Goal: Task Accomplishment & Management: Use online tool/utility

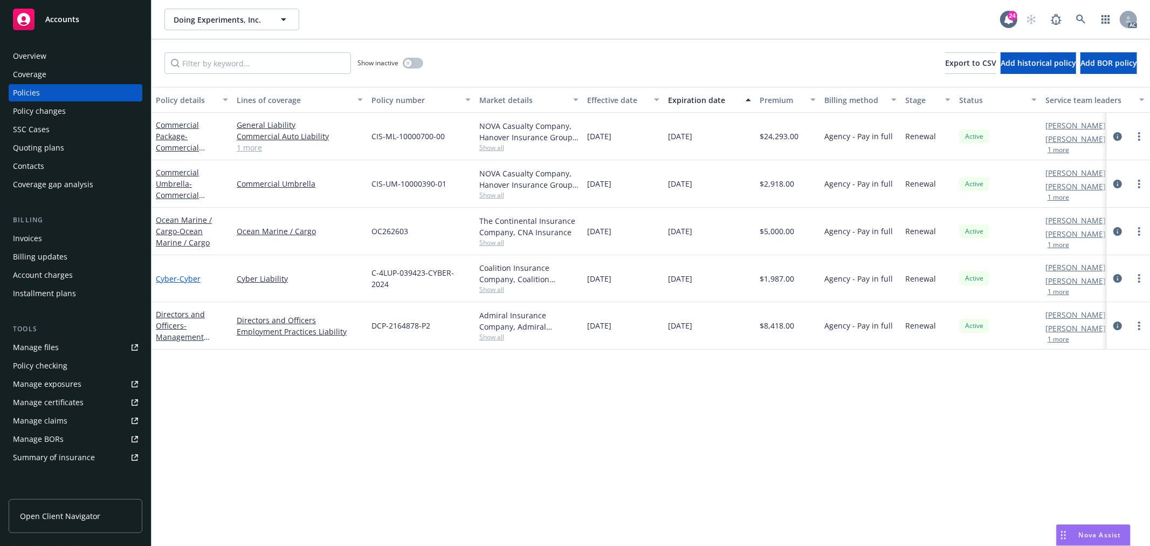
click at [196, 277] on span "- Cyber" at bounding box center [189, 278] width 24 height 10
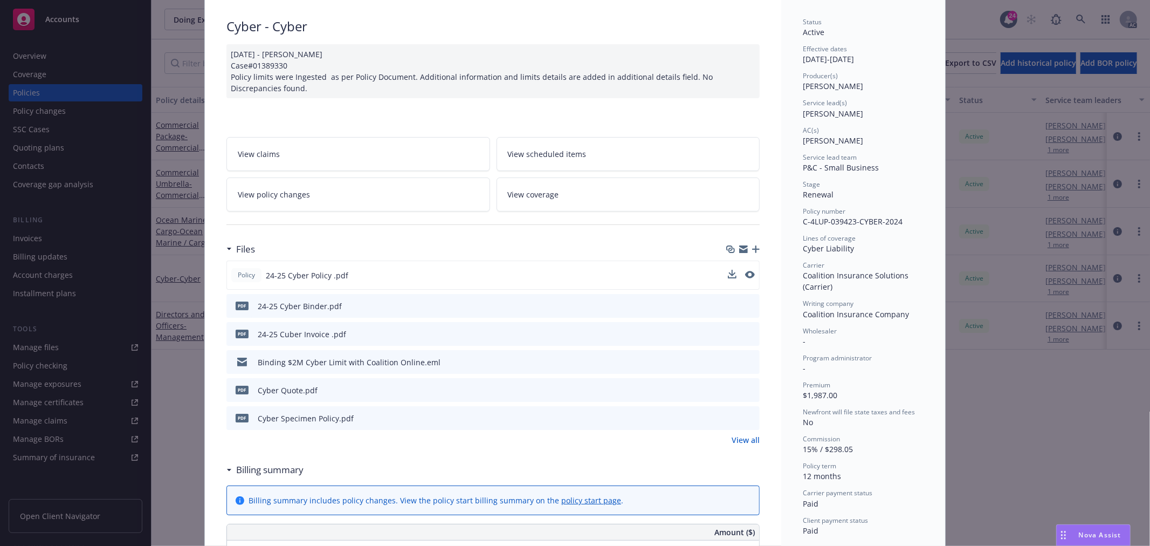
scroll to position [239, 0]
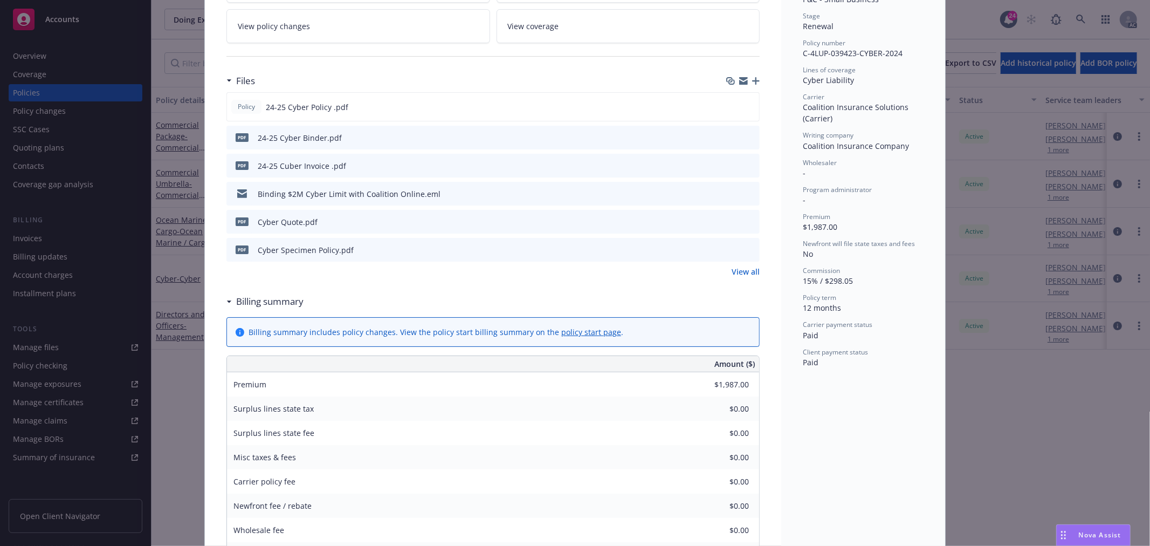
click at [745, 166] on icon "preview file" at bounding box center [750, 165] width 10 height 8
click at [746, 135] on icon "preview file" at bounding box center [750, 137] width 10 height 8
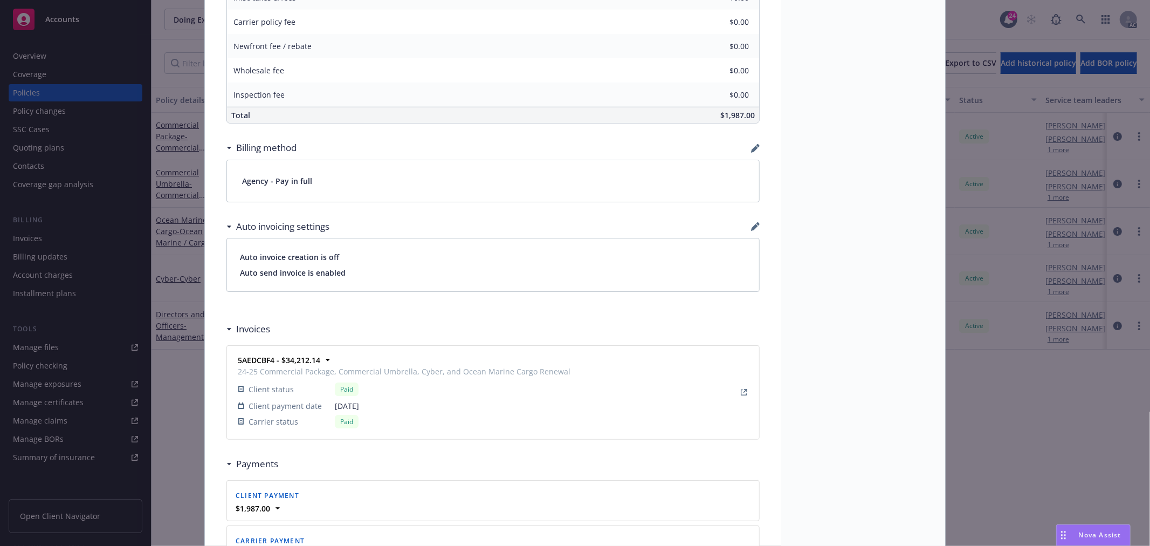
scroll to position [779, 0]
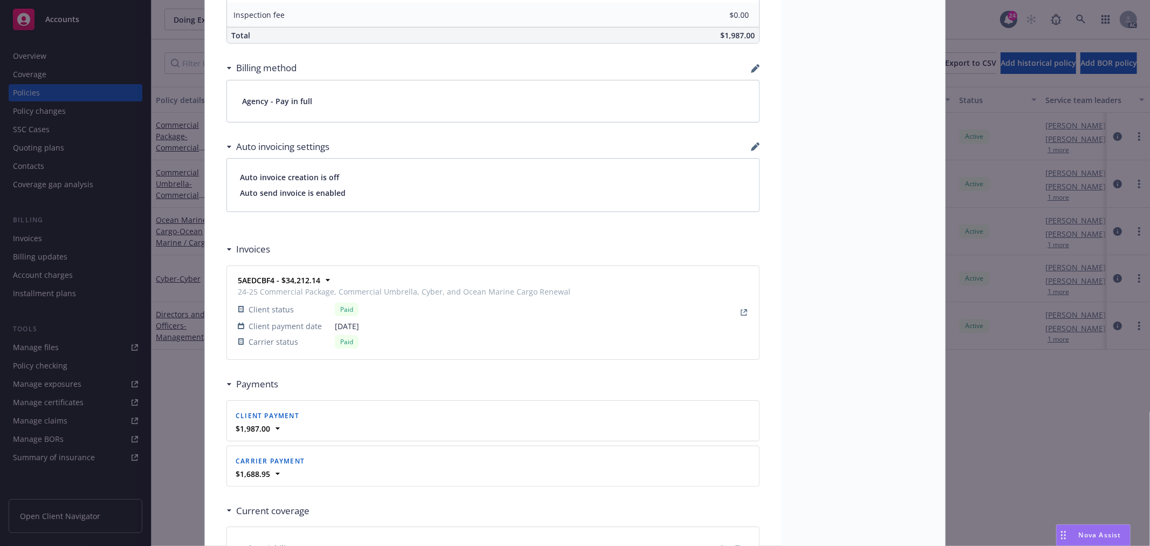
click at [420, 306] on div "Paid" at bounding box center [453, 309] width 236 height 13
click at [743, 314] on link "View Invoice" at bounding box center [744, 312] width 13 height 13
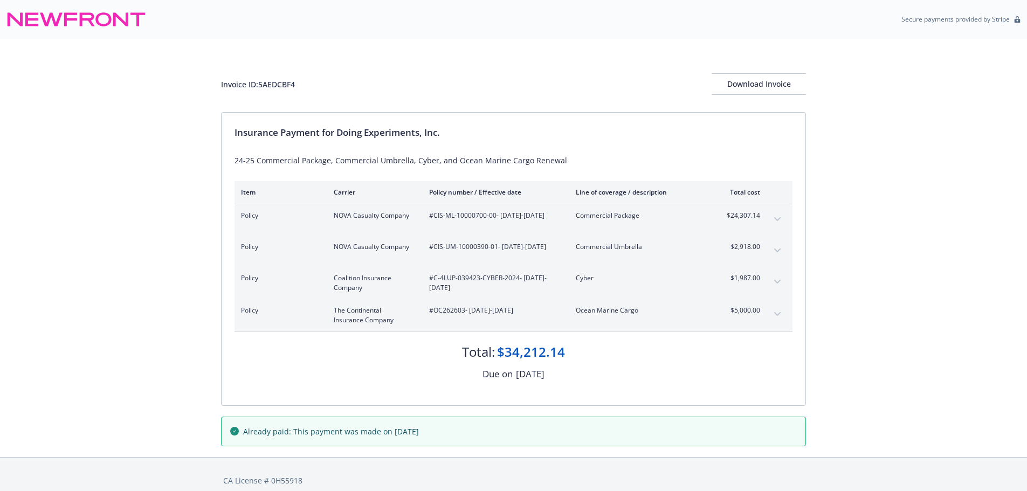
click at [772, 286] on button "expand content" at bounding box center [777, 281] width 17 height 17
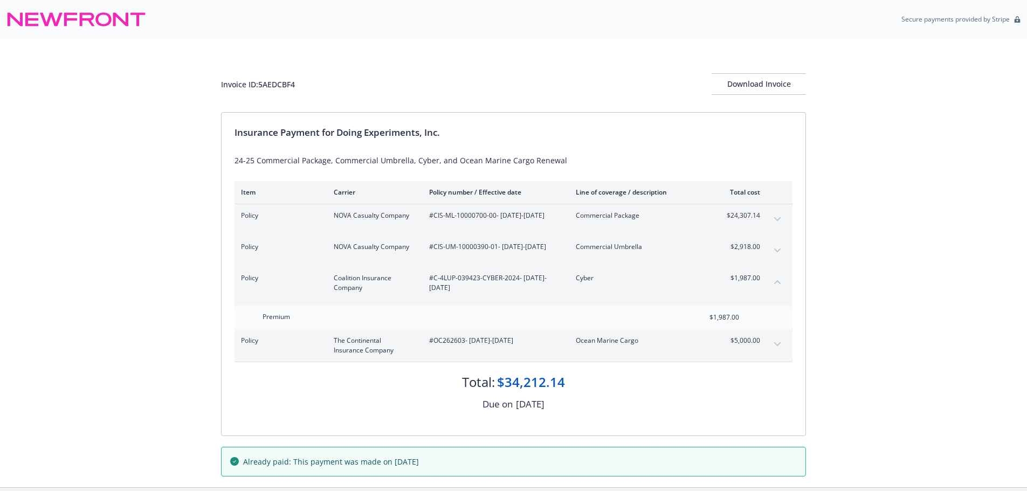
click at [776, 284] on icon "collapse content" at bounding box center [777, 282] width 6 height 4
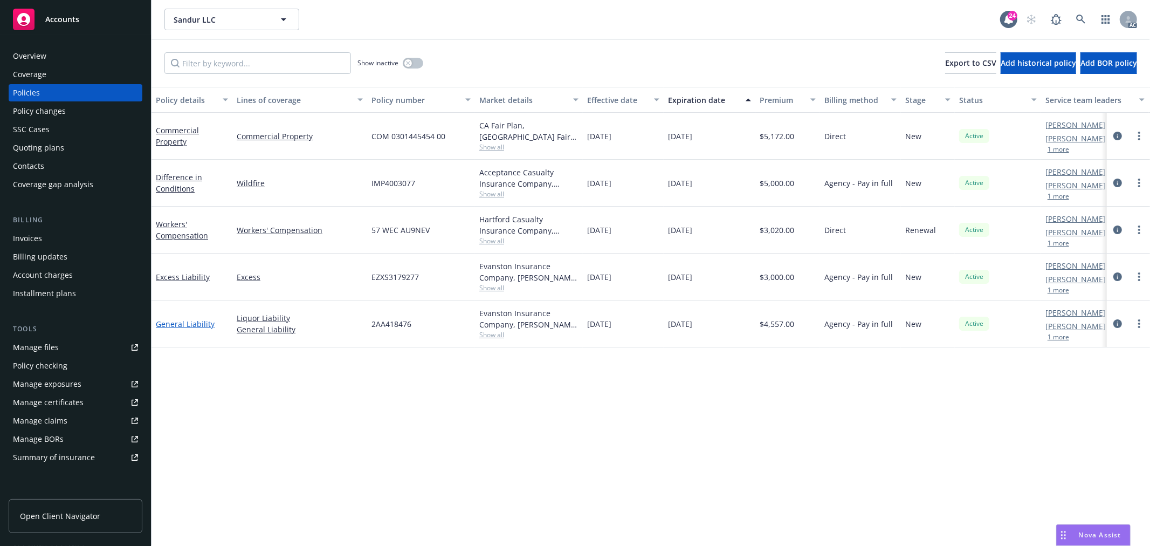
click at [203, 325] on link "General Liability" at bounding box center [185, 324] width 59 height 10
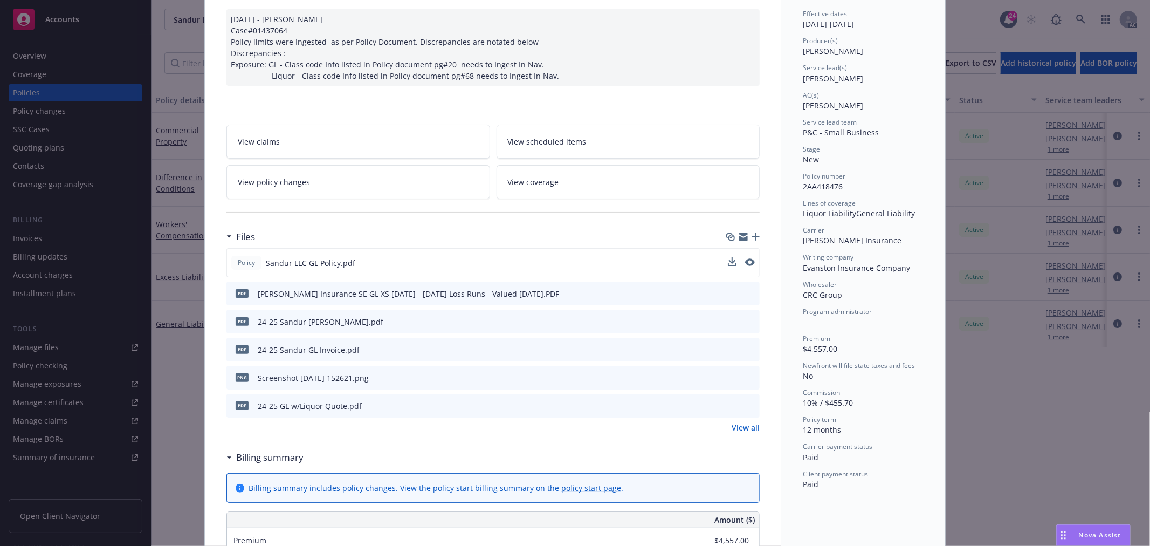
scroll to position [120, 0]
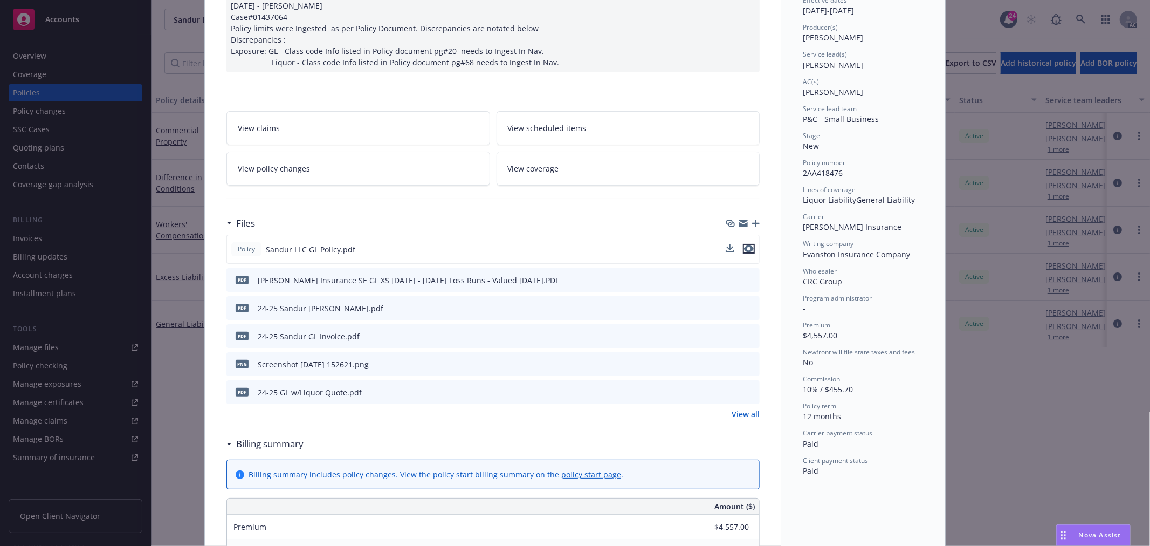
click at [745, 248] on icon "preview file" at bounding box center [749, 249] width 10 height 8
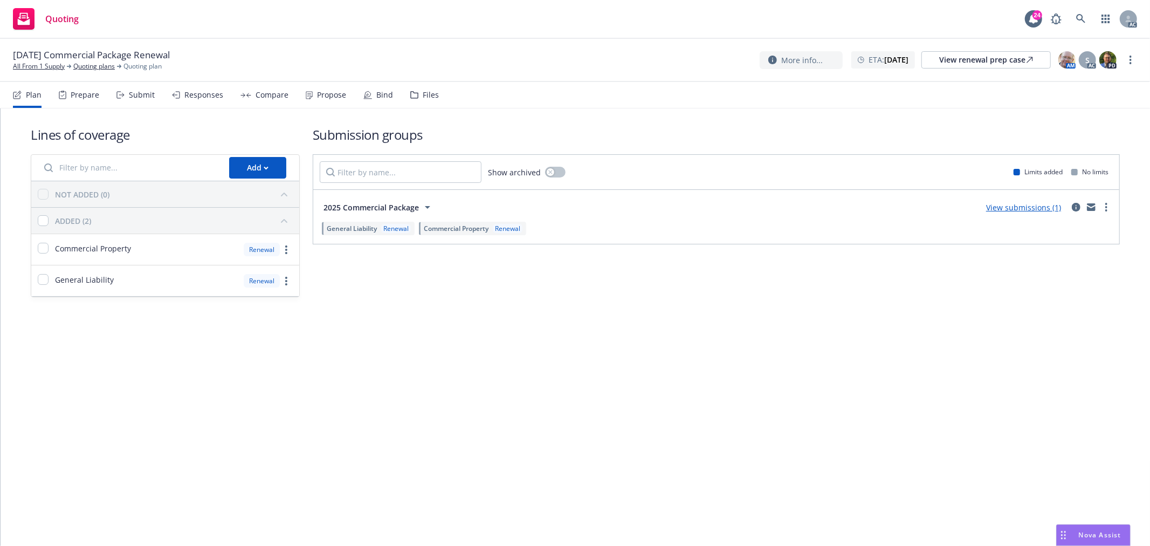
click at [146, 95] on div "Submit" at bounding box center [142, 95] width 26 height 9
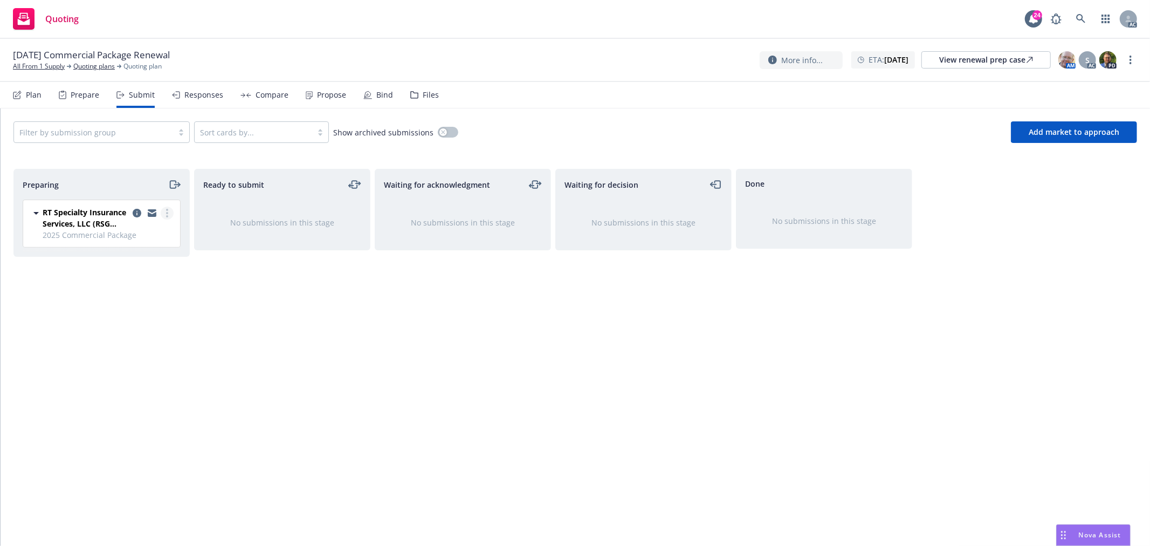
click at [170, 213] on link "more" at bounding box center [167, 213] width 13 height 13
click at [133, 259] on span "Log acknowledgement" at bounding box center [118, 257] width 106 height 10
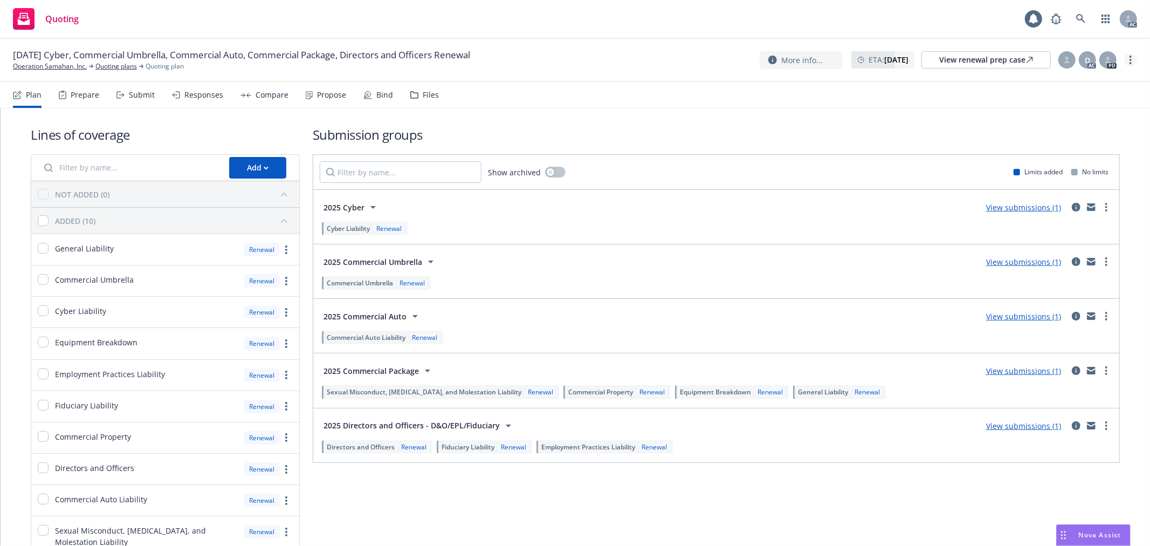
click at [1136, 58] on link "more" at bounding box center [1130, 59] width 13 height 13
drag, startPoint x: 1069, startPoint y: 86, endPoint x: 1022, endPoint y: 75, distance: 48.1
click at [1069, 86] on link "Copy logging email" at bounding box center [1077, 82] width 120 height 22
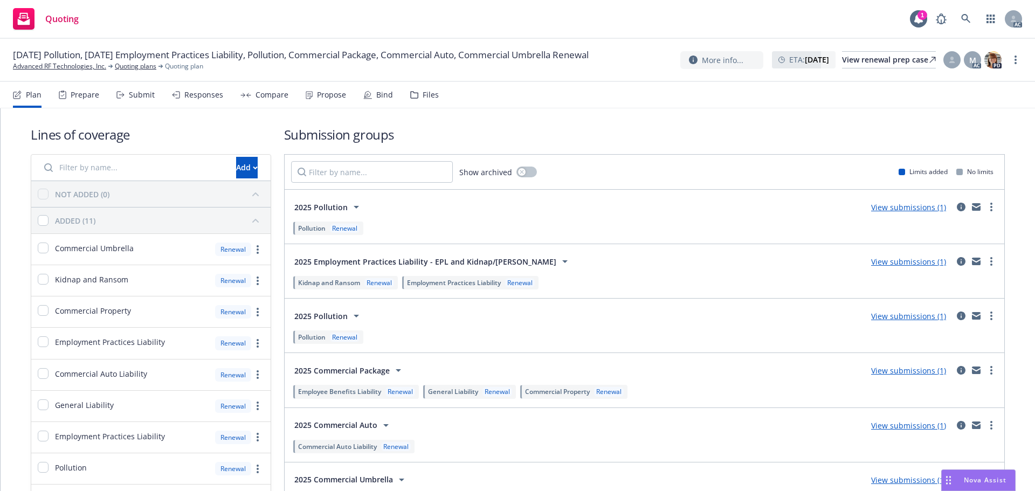
click at [320, 97] on div "Propose" at bounding box center [331, 95] width 29 height 9
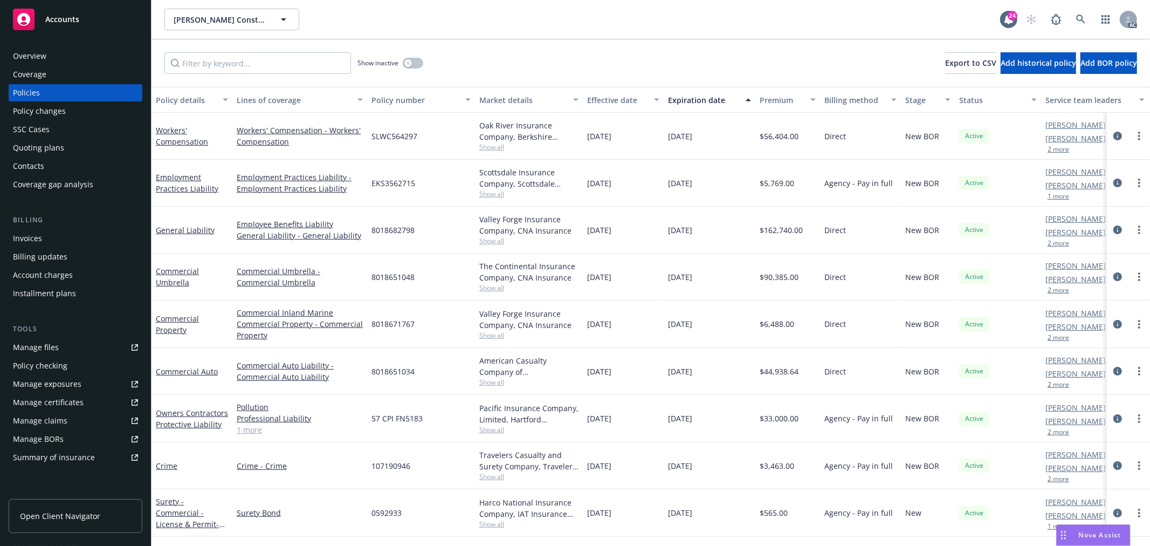
click at [1059, 149] on button "2 more" at bounding box center [1059, 149] width 22 height 6
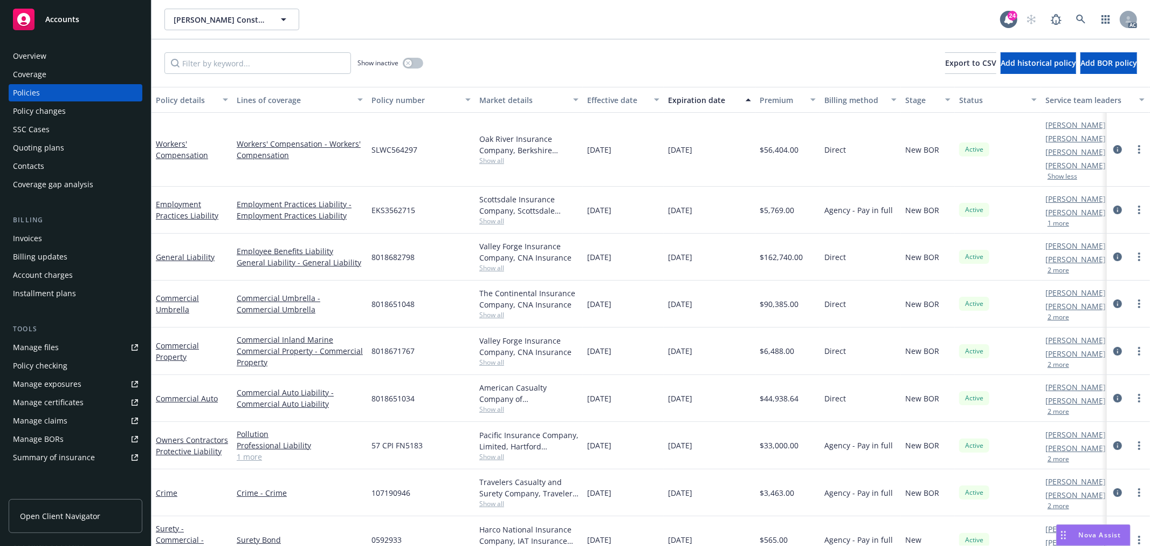
click at [1060, 224] on button "1 more" at bounding box center [1059, 223] width 22 height 6
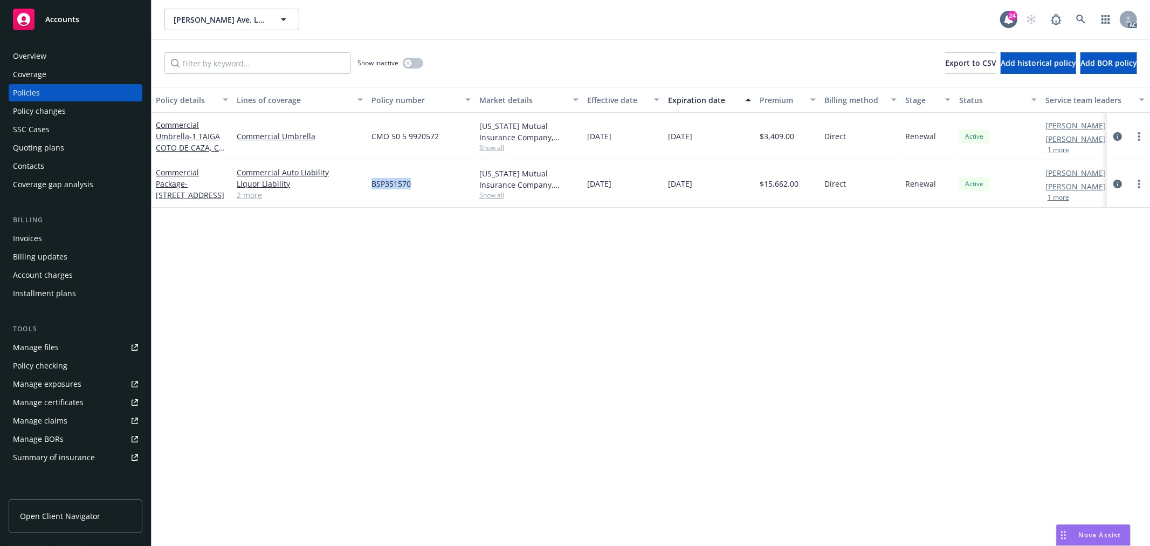
drag, startPoint x: 416, startPoint y: 182, endPoint x: 374, endPoint y: 180, distance: 42.7
click at [374, 180] on div "BSP351570" at bounding box center [421, 183] width 108 height 47
copy span "BSP351570"
drag, startPoint x: 405, startPoint y: 247, endPoint x: 405, endPoint y: 219, distance: 27.5
click at [405, 247] on div "Policy details Lines of coverage Policy number Market details Effective date Ex…" at bounding box center [651, 316] width 999 height 459
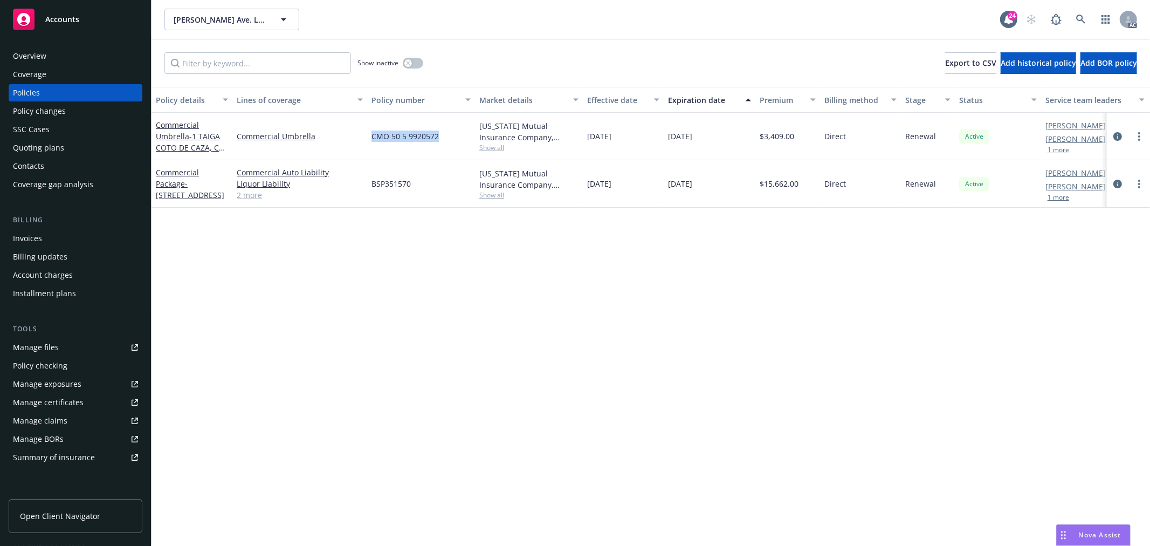
drag, startPoint x: 438, startPoint y: 137, endPoint x: 369, endPoint y: 135, distance: 69.1
click at [369, 135] on div "CMO 50 5 9920572" at bounding box center [421, 136] width 108 height 47
copy span "CMO 50 5 9920572"
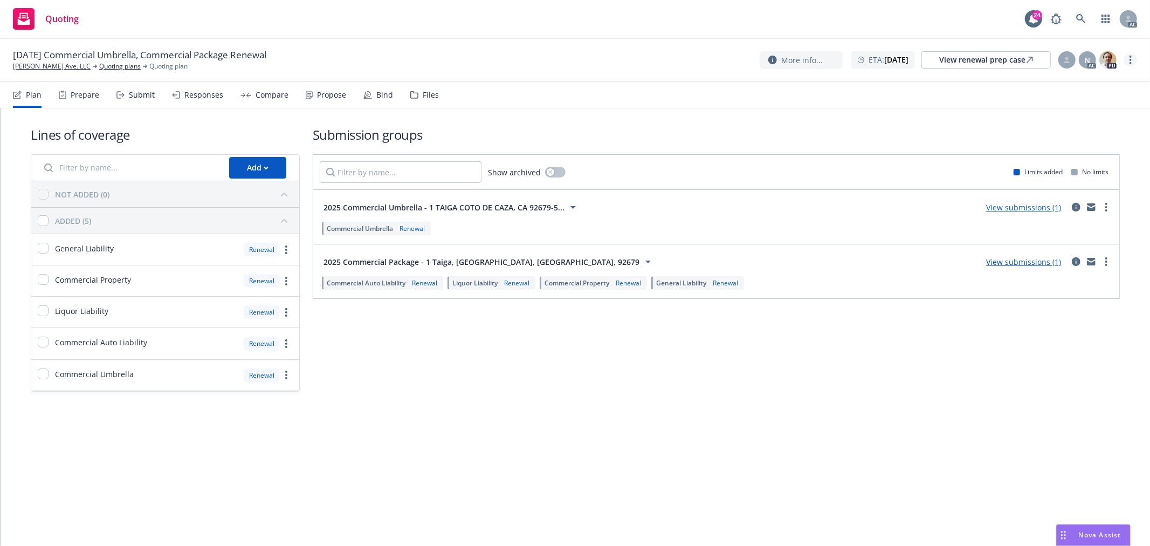
click at [1134, 57] on link "more" at bounding box center [1130, 59] width 13 height 13
click at [1061, 83] on link "Copy logging email" at bounding box center [1077, 82] width 120 height 22
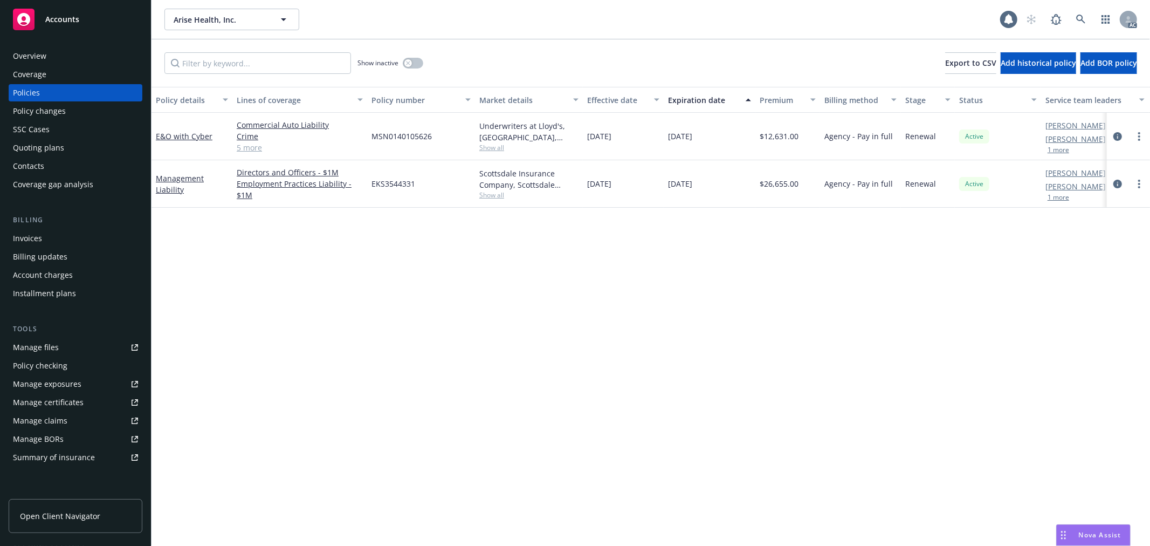
click at [1063, 198] on button "1 more" at bounding box center [1059, 197] width 22 height 6
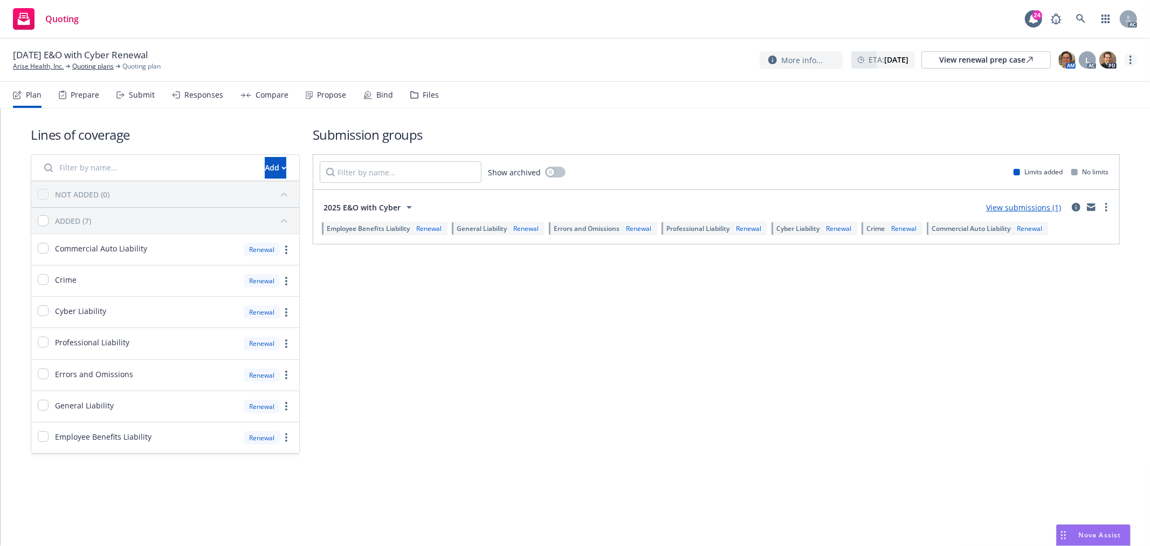
click at [1132, 63] on link "more" at bounding box center [1130, 59] width 13 height 13
click at [1059, 81] on link "Copy logging email" at bounding box center [1077, 82] width 120 height 22
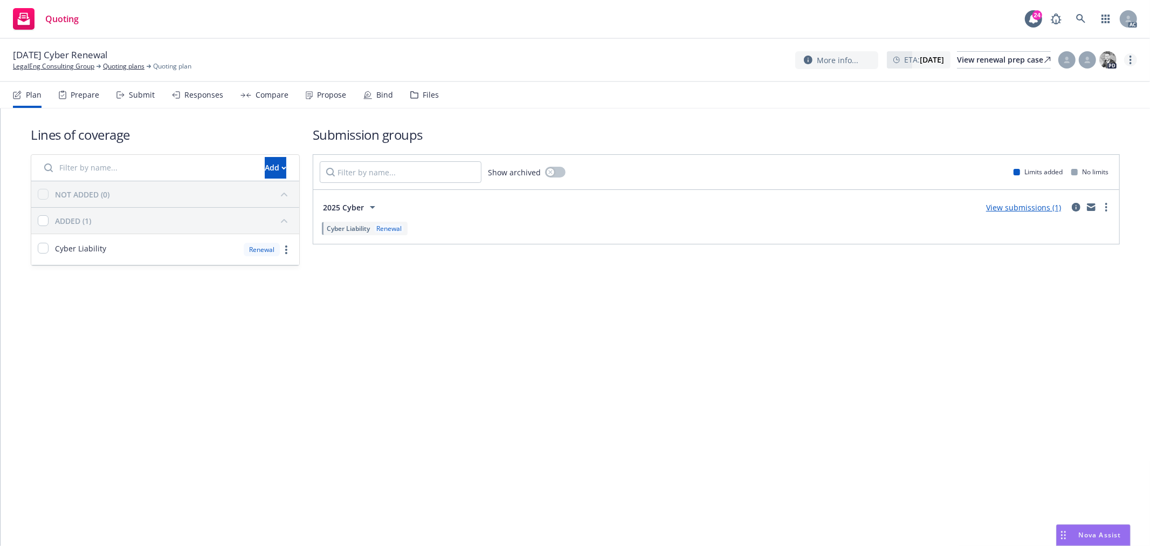
click at [1128, 61] on link "more" at bounding box center [1130, 59] width 13 height 13
click at [1060, 85] on link "Copy logging email" at bounding box center [1077, 82] width 120 height 22
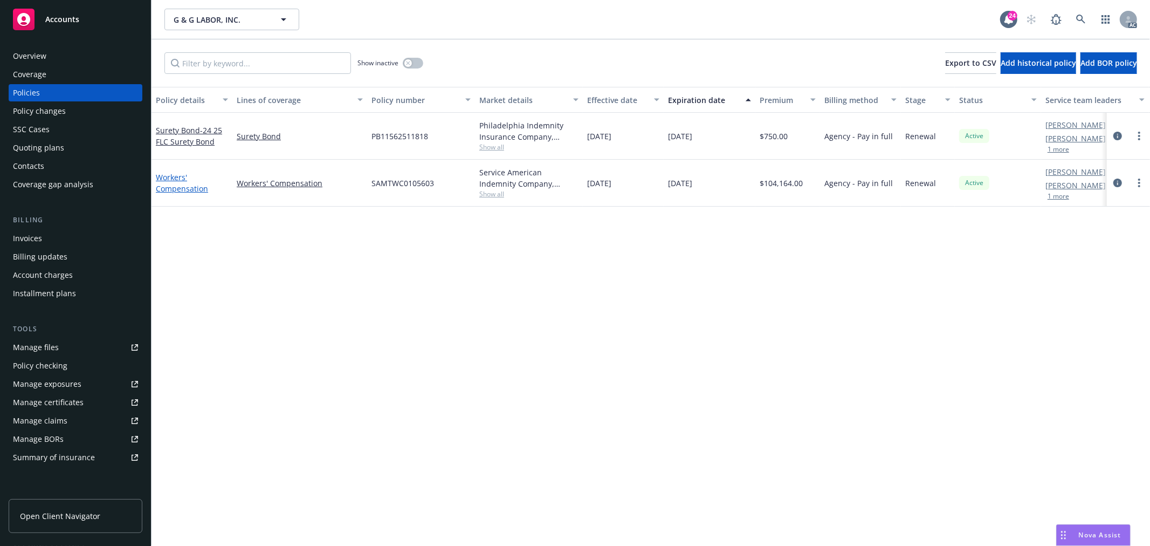
click at [190, 187] on link "Workers' Compensation" at bounding box center [182, 183] width 52 height 22
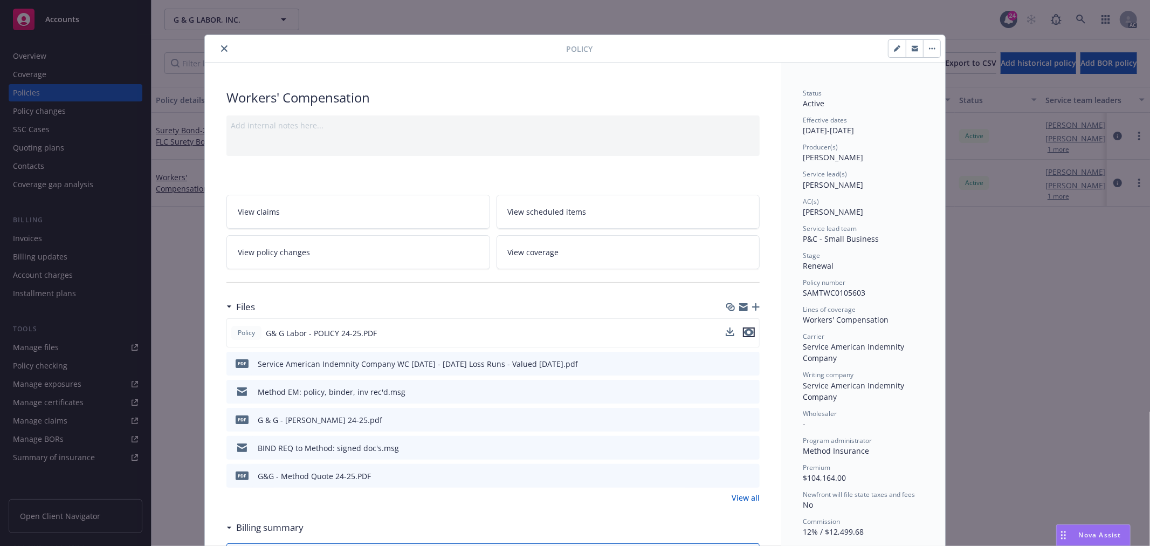
click at [744, 333] on icon "preview file" at bounding box center [749, 332] width 10 height 8
click at [223, 50] on icon "close" at bounding box center [224, 48] width 6 height 6
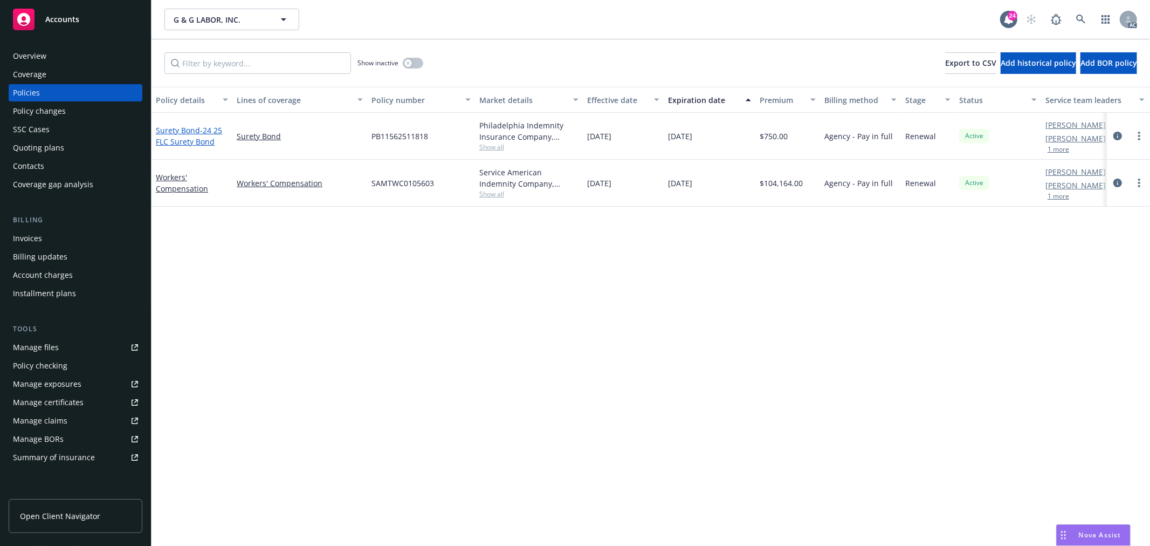
click at [179, 131] on link "Surety Bond - 24 25 FLC Surety Bond" at bounding box center [189, 136] width 66 height 22
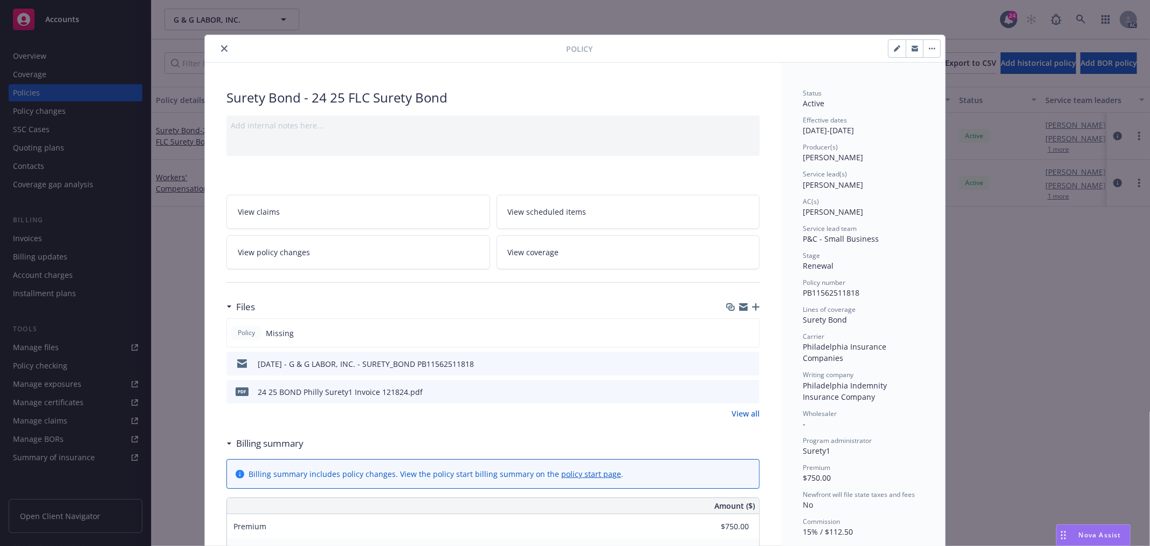
click at [745, 389] on icon "preview file" at bounding box center [750, 391] width 10 height 8
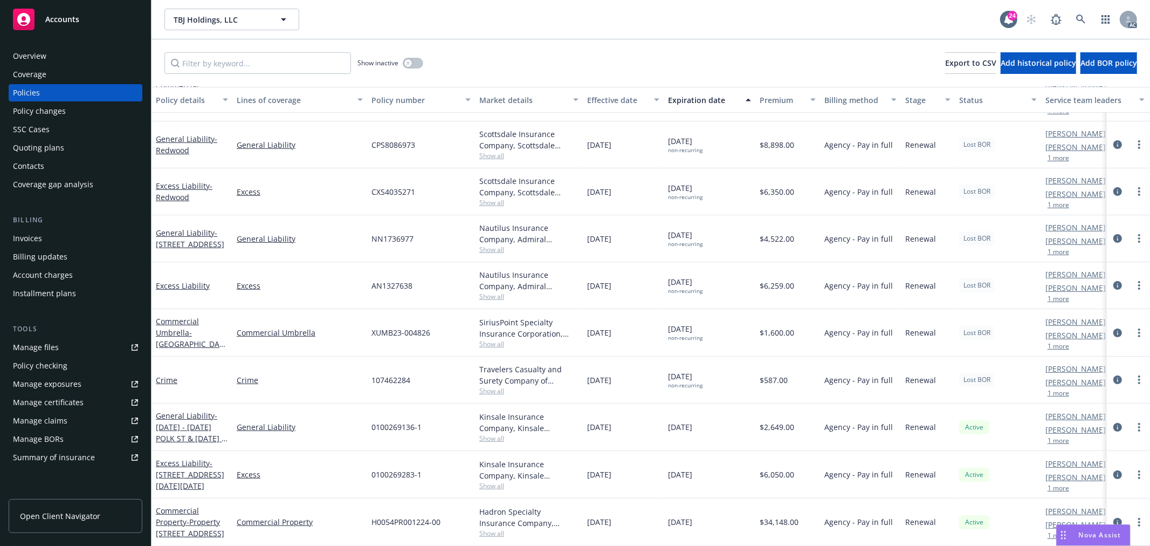
scroll to position [119, 0]
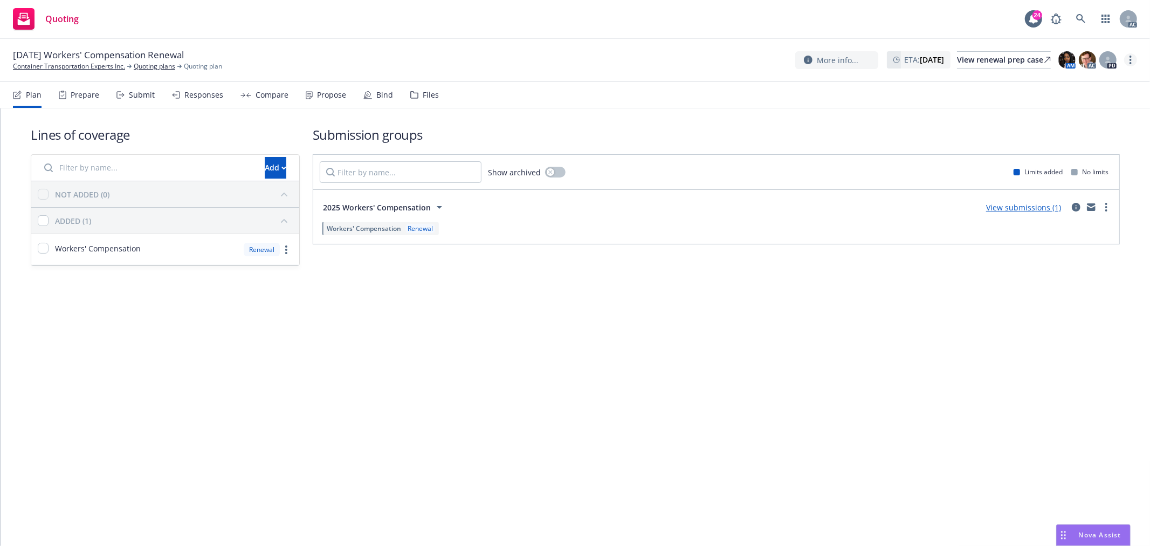
click at [1131, 60] on circle "more" at bounding box center [1131, 60] width 2 height 2
click at [1075, 78] on link "Copy logging email" at bounding box center [1077, 82] width 120 height 22
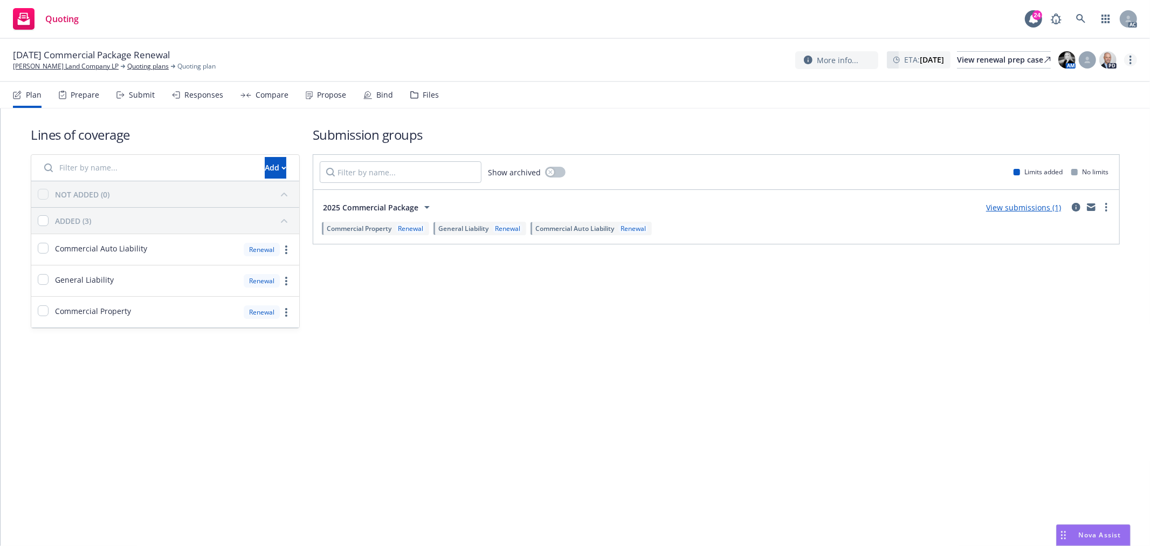
click at [1135, 60] on link "more" at bounding box center [1130, 59] width 13 height 13
click at [1093, 83] on link "Copy logging email" at bounding box center [1077, 82] width 120 height 22
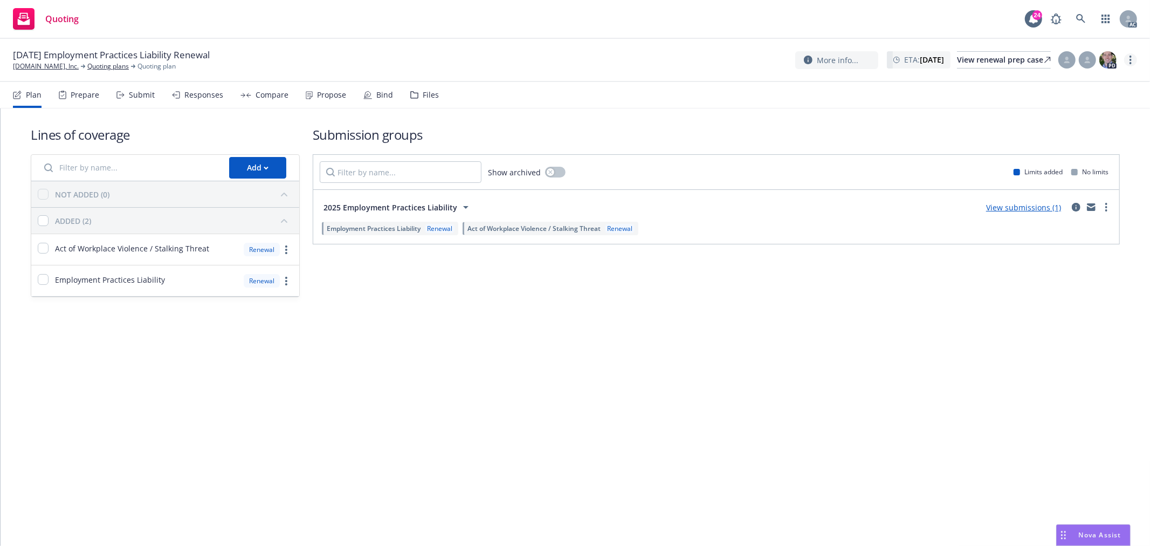
click at [1133, 60] on link "more" at bounding box center [1130, 59] width 13 height 13
drag, startPoint x: 1077, startPoint y: 83, endPoint x: 1052, endPoint y: 76, distance: 26.8
click at [1077, 83] on link "Copy logging email" at bounding box center [1077, 82] width 120 height 22
